Goal: Task Accomplishment & Management: Complete application form

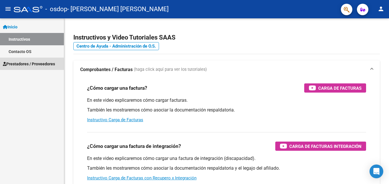
click at [35, 61] on span "Prestadores / Proveedores" at bounding box center [29, 64] width 52 height 6
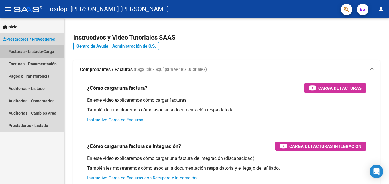
click at [33, 51] on link "Facturas - Listado/Carga" at bounding box center [32, 51] width 64 height 12
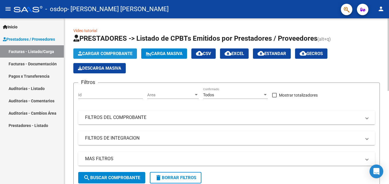
click at [86, 52] on span "Cargar Comprobante" at bounding box center [105, 53] width 54 height 5
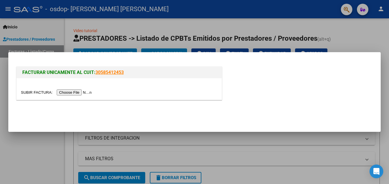
click at [76, 94] on input "file" at bounding box center [57, 92] width 72 height 6
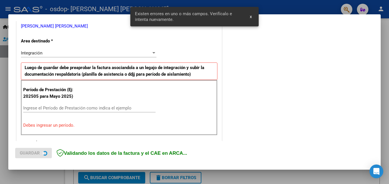
scroll to position [129, 0]
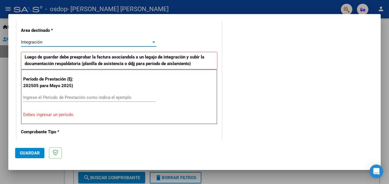
click at [147, 43] on div "Integración" at bounding box center [86, 42] width 130 height 5
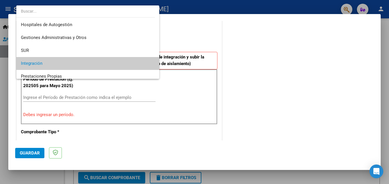
scroll to position [21, 0]
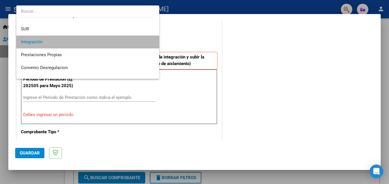
click at [147, 43] on span "Integración" at bounding box center [88, 41] width 134 height 13
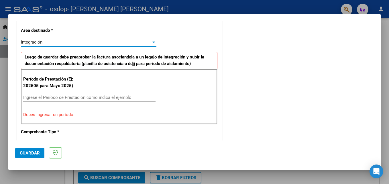
click at [90, 96] on input "Ingrese el Período de Prestación como indica el ejemplo" at bounding box center [89, 97] width 132 height 5
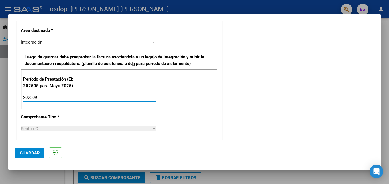
type input "202509"
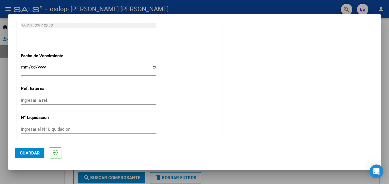
scroll to position [384, 0]
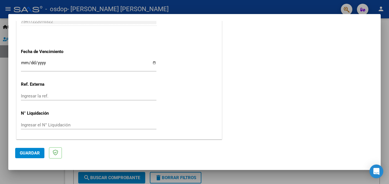
click at [152, 62] on input "Ingresar la fecha" at bounding box center [88, 64] width 135 height 9
click at [26, 60] on input "[DATE]" at bounding box center [88, 64] width 135 height 9
type input "[DATE]"
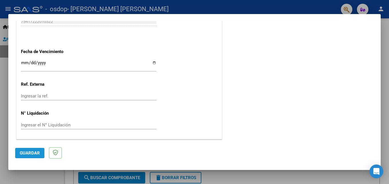
click at [35, 151] on span "Guardar" at bounding box center [30, 152] width 20 height 5
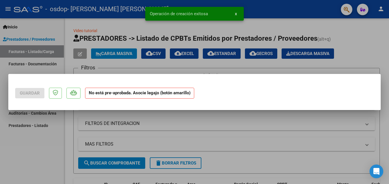
scroll to position [0, 0]
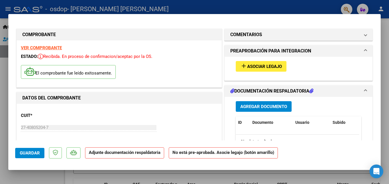
click at [262, 67] on span "Asociar Legajo" at bounding box center [264, 66] width 35 height 5
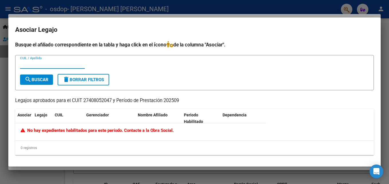
click at [53, 137] on div "No hay expedientes habilitados para este período. Contacte a la Obra Social." at bounding box center [140, 131] width 251 height 17
click at [25, 119] on datatable-header-cell "Asociar" at bounding box center [23, 118] width 17 height 19
click at [44, 115] on span "Legajo" at bounding box center [41, 115] width 13 height 5
click at [56, 115] on span "CUIL" at bounding box center [59, 115] width 9 height 5
click at [105, 111] on datatable-header-cell "Gerenciador" at bounding box center [110, 118] width 52 height 19
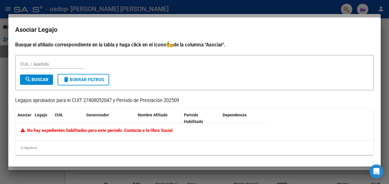
click at [144, 111] on datatable-header-cell "Nombre Afiliado" at bounding box center [158, 118] width 46 height 19
click at [204, 118] on div "Periodo Habilitado" at bounding box center [201, 118] width 34 height 13
click at [237, 114] on span "Dependencia" at bounding box center [234, 115] width 24 height 5
click at [68, 65] on input "CUIL / Apellido" at bounding box center [52, 64] width 65 height 5
click at [380, 52] on mat-dialog-content "Busque el afiliado correspondiente en la tabla y haga click en el ícono de la c…" at bounding box center [194, 100] width 372 height 119
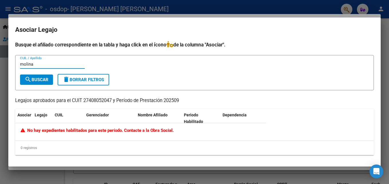
click at [53, 62] on input "molina" at bounding box center [52, 64] width 65 height 5
type input "m"
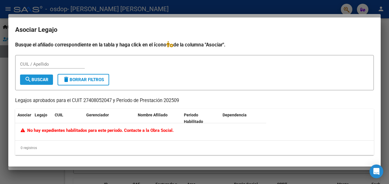
click at [31, 80] on mat-icon "search" at bounding box center [28, 79] width 7 height 7
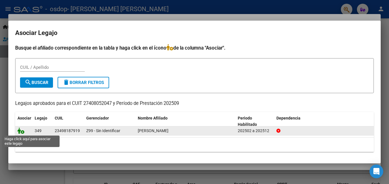
click at [21, 131] on icon at bounding box center [20, 130] width 7 height 6
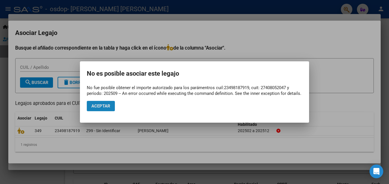
click at [108, 108] on span "Aceptar" at bounding box center [100, 105] width 19 height 5
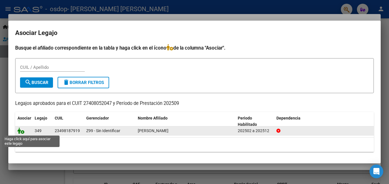
click at [19, 129] on icon at bounding box center [20, 130] width 7 height 6
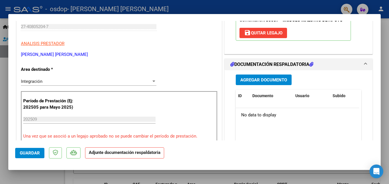
scroll to position [101, 0]
click at [275, 79] on span "Agregar Documento" at bounding box center [263, 79] width 47 height 5
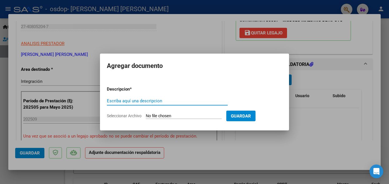
click at [194, 98] on input "Escriba aquí una descripcion" at bounding box center [167, 100] width 121 height 5
type input "p"
type input "Planilla de asistencia"
click at [161, 115] on input "Seleccionar Archivo" at bounding box center [184, 115] width 76 height 5
type input "C:\fakepath\WhatsApp Scan [DATE] 01.23.43 (1).pdf"
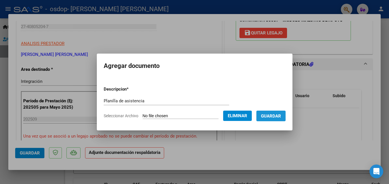
click at [276, 118] on span "Guardar" at bounding box center [271, 115] width 20 height 5
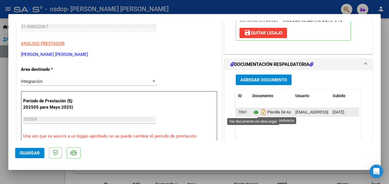
click at [253, 113] on icon at bounding box center [255, 112] width 7 height 7
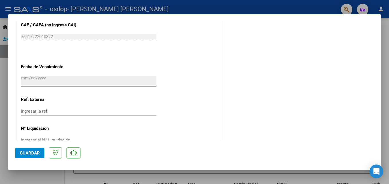
scroll to position [393, 0]
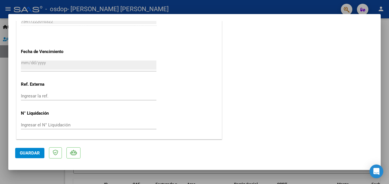
click at [27, 152] on span "Guardar" at bounding box center [30, 152] width 20 height 5
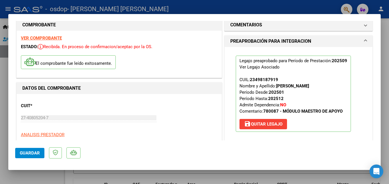
scroll to position [0, 0]
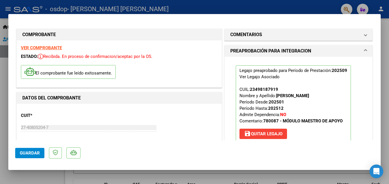
click at [41, 47] on strong "VER COMPROBANTE" at bounding box center [41, 47] width 41 height 5
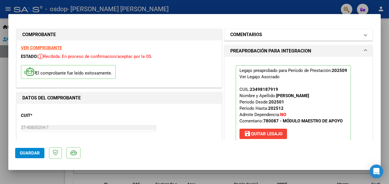
click at [366, 32] on mat-expansion-panel-header "COMENTARIOS" at bounding box center [298, 34] width 148 height 11
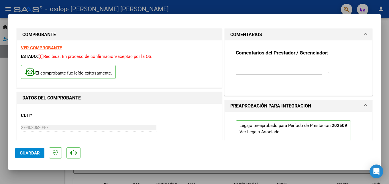
click at [366, 32] on mat-expansion-panel-header "COMENTARIOS" at bounding box center [298, 34] width 148 height 11
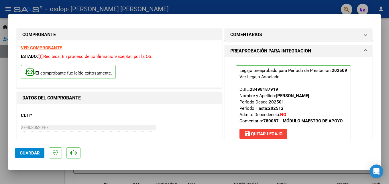
click at [364, 52] on mat-expansion-panel-header "PREAPROBACIÓN PARA INTEGRACION" at bounding box center [298, 50] width 148 height 11
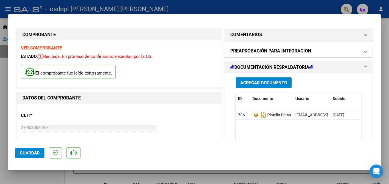
click at [364, 52] on mat-expansion-panel-header "PREAPROBACIÓN PARA INTEGRACION" at bounding box center [298, 50] width 148 height 11
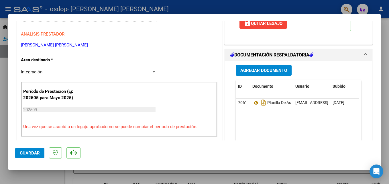
scroll to position [112, 0]
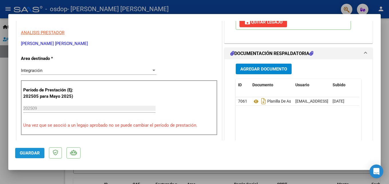
click at [31, 151] on span "Guardar" at bounding box center [30, 152] width 20 height 5
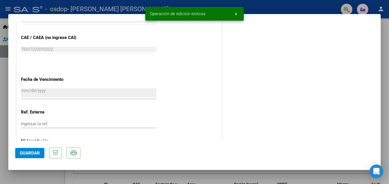
scroll to position [393, 0]
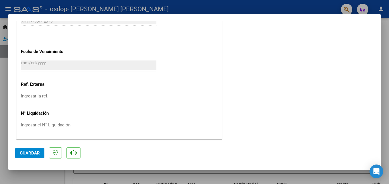
click at [112, 7] on div at bounding box center [194, 92] width 389 height 184
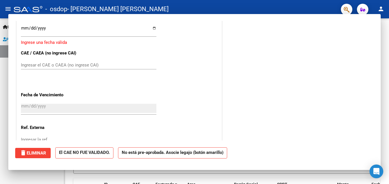
scroll to position [0, 0]
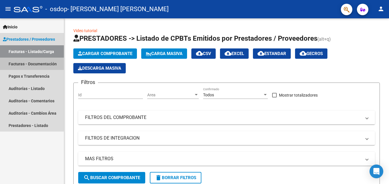
click at [35, 62] on link "Facturas - Documentación" at bounding box center [32, 64] width 64 height 12
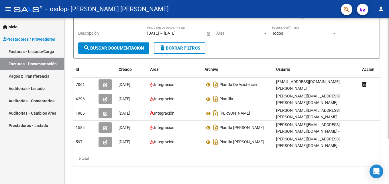
scroll to position [62, 0]
click at [388, 121] on html "menu - osdop - [PERSON_NAME] [PERSON_NAME] person Inicio Instructivos Contacto …" at bounding box center [194, 92] width 389 height 184
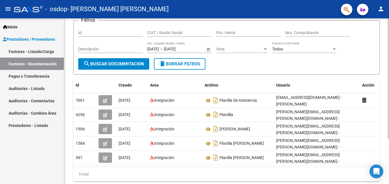
scroll to position [42, 0]
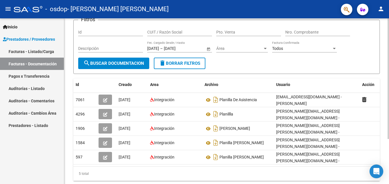
click at [386, 96] on div "PRESTADORES -> Comprobantes - Documentación Respaldatoria cloud_download Export…" at bounding box center [227, 88] width 326 height 222
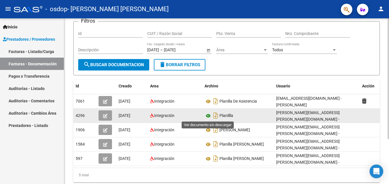
click at [208, 115] on icon at bounding box center [207, 115] width 7 height 7
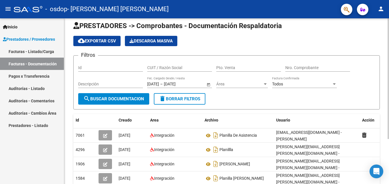
scroll to position [8, 0]
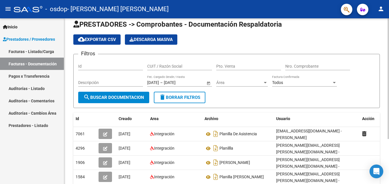
click at [381, 33] on div "PRESTADORES -> Comprobantes - Documentación Respaldatoria cloud_download Export…" at bounding box center [227, 122] width 326 height 222
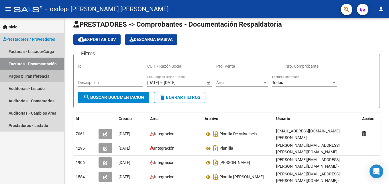
click at [21, 77] on link "Pagos x Transferencia" at bounding box center [32, 76] width 64 height 12
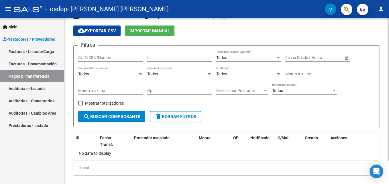
scroll to position [26, 0]
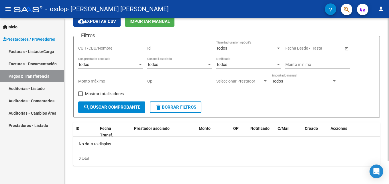
click at [388, 73] on div at bounding box center [387, 112] width 1 height 143
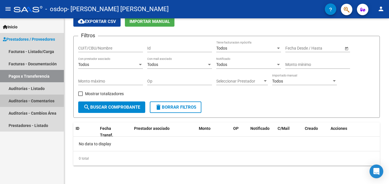
click at [35, 103] on link "Auditorías - Comentarios" at bounding box center [32, 100] width 64 height 12
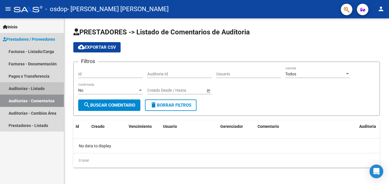
click at [33, 88] on link "Auditorías - Listado" at bounding box center [32, 88] width 64 height 12
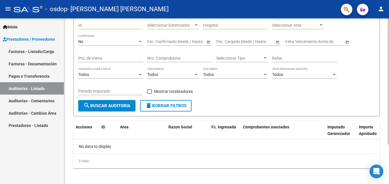
scroll to position [51, 0]
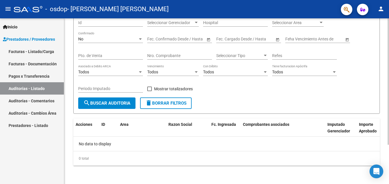
click at [388, 92] on html "menu - osdop - [PERSON_NAME] [PERSON_NAME] person Inicio Instructivos Contacto …" at bounding box center [194, 92] width 389 height 184
click at [5, 5] on button "menu" at bounding box center [7, 8] width 11 height 11
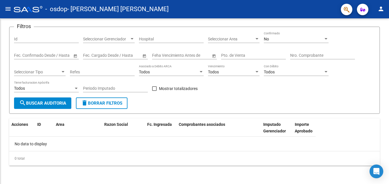
scroll to position [35, 0]
click at [5, 5] on button "menu" at bounding box center [7, 8] width 11 height 11
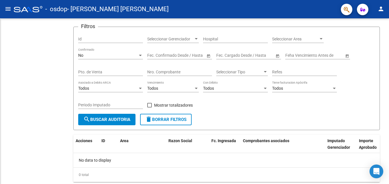
scroll to position [51, 0]
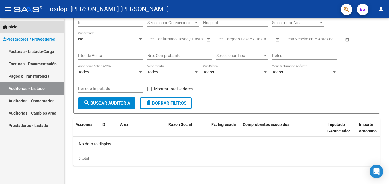
click at [13, 28] on span "Inicio" at bounding box center [10, 27] width 15 height 6
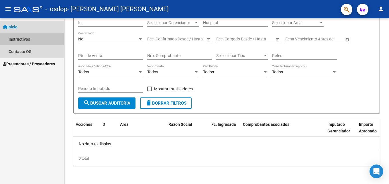
click at [20, 36] on link "Instructivos" at bounding box center [32, 39] width 64 height 12
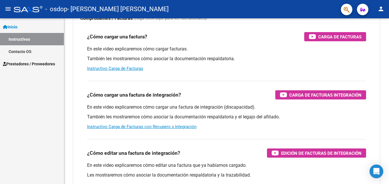
click at [350, 10] on button "button" at bounding box center [346, 9] width 11 height 11
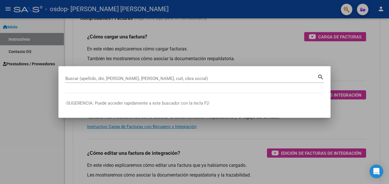
click at [350, 10] on div at bounding box center [194, 92] width 389 height 184
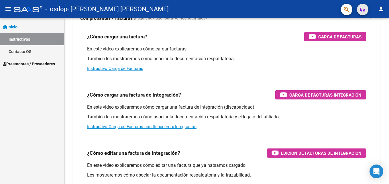
click at [361, 11] on icon "button" at bounding box center [362, 9] width 5 height 4
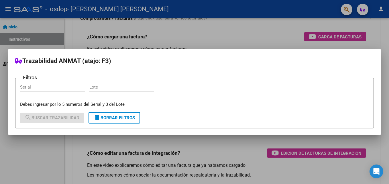
click at [361, 11] on div at bounding box center [194, 92] width 389 height 184
